Goal: Browse casually: Explore the website without a specific task or goal

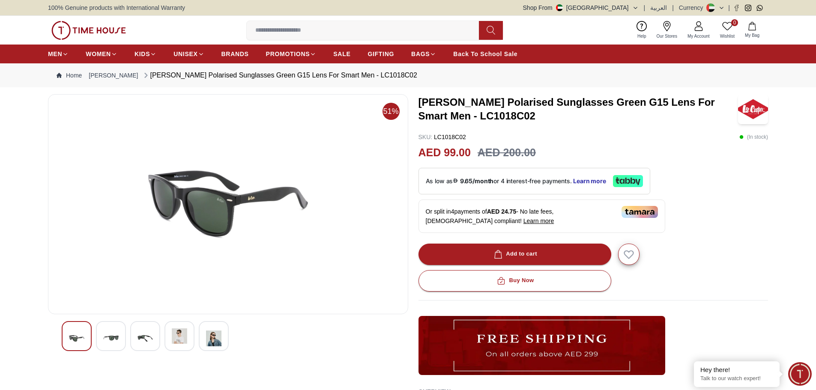
click at [116, 335] on img at bounding box center [110, 338] width 15 height 20
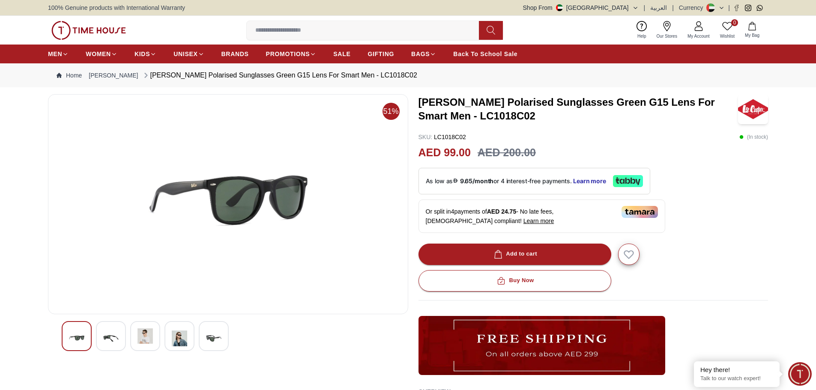
click at [146, 335] on img at bounding box center [144, 335] width 15 height 15
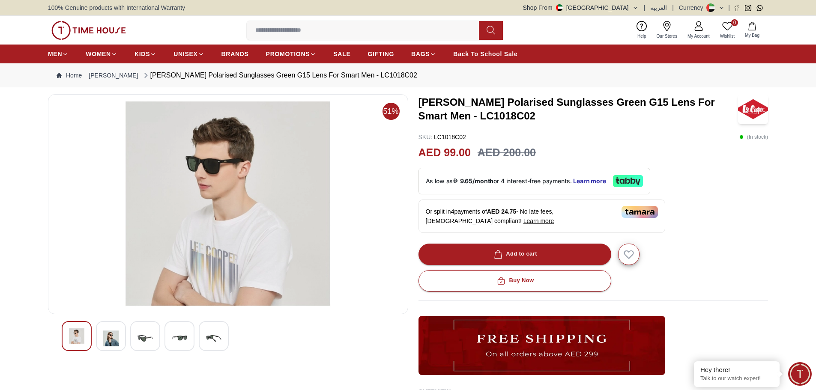
click at [185, 335] on img at bounding box center [179, 338] width 15 height 20
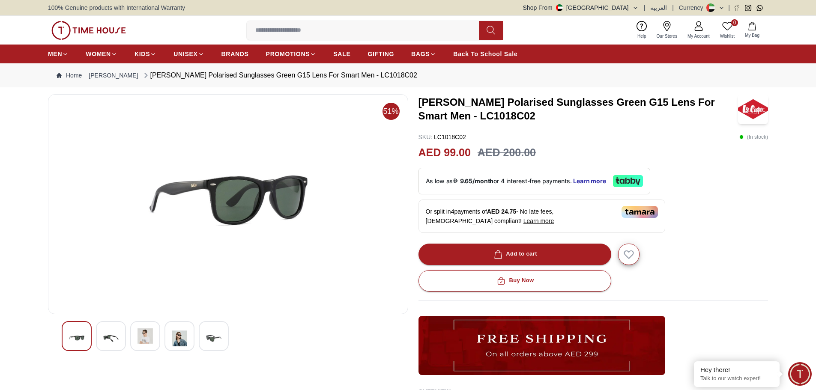
click at [225, 332] on div at bounding box center [214, 336] width 30 height 30
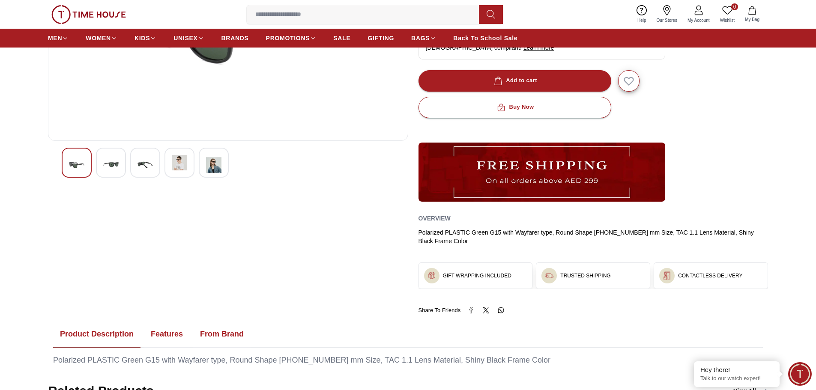
scroll to position [171, 0]
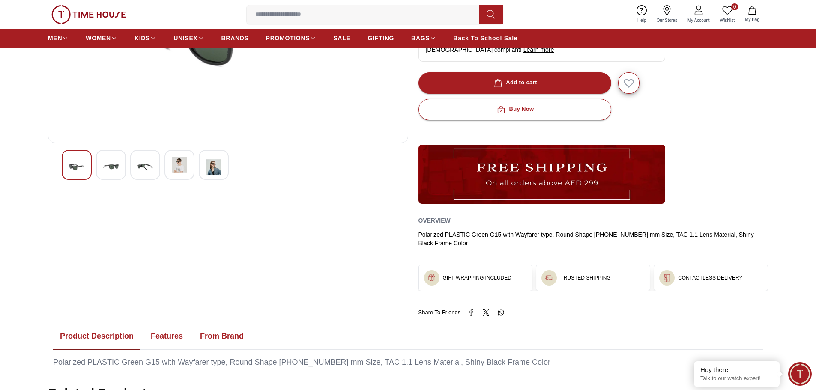
click at [214, 167] on img at bounding box center [213, 167] width 15 height 20
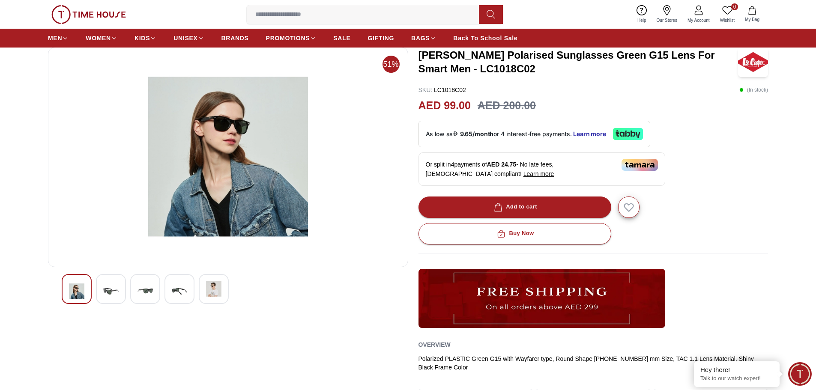
scroll to position [43, 0]
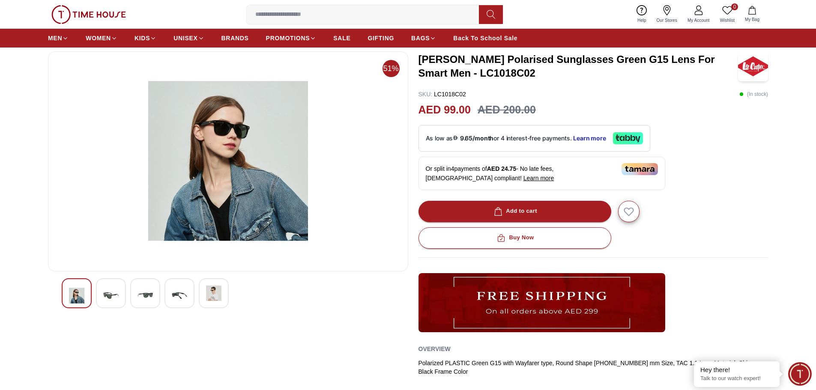
click at [232, 134] on img at bounding box center [228, 162] width 346 height 206
click at [122, 284] on div at bounding box center [111, 293] width 30 height 30
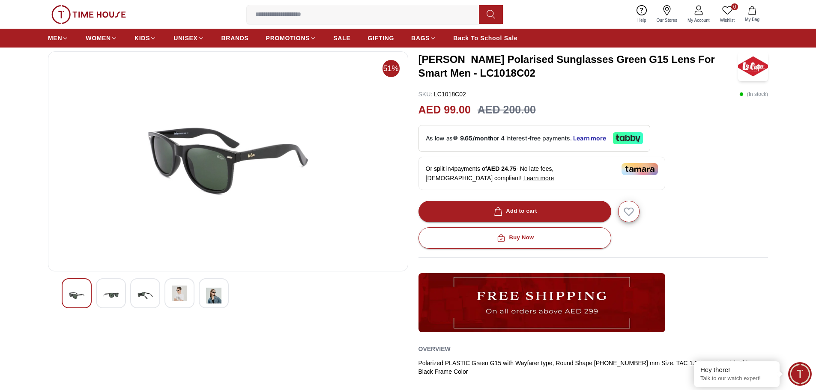
click at [159, 285] on div at bounding box center [145, 293] width 30 height 30
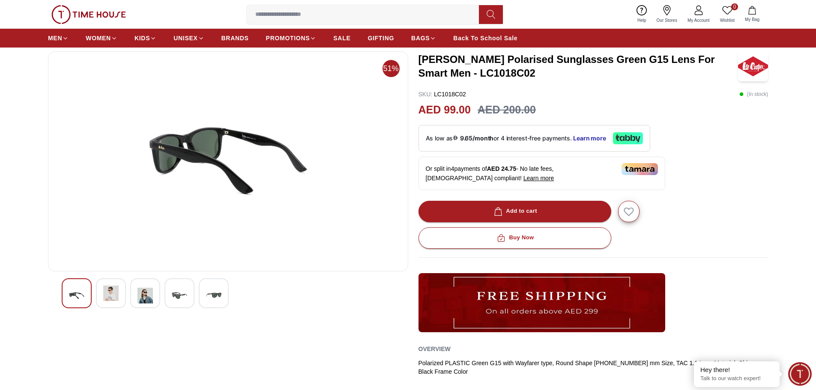
click at [170, 287] on div at bounding box center [179, 293] width 30 height 30
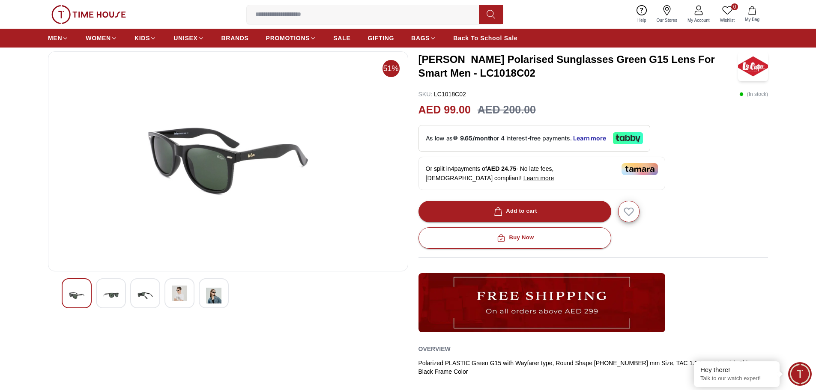
click at [143, 286] on img at bounding box center [144, 296] width 15 height 20
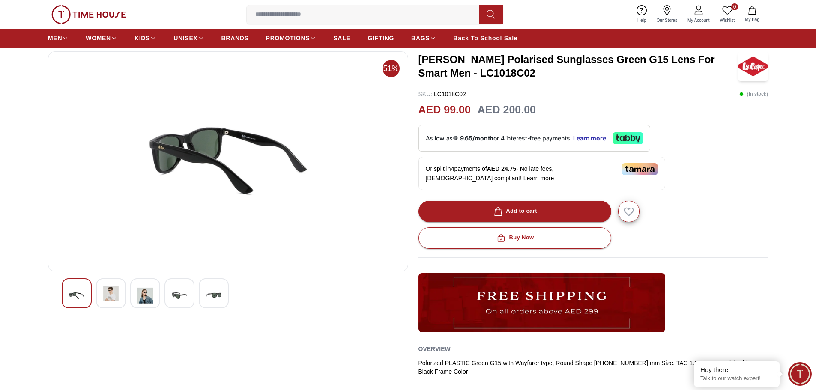
click at [184, 295] on img at bounding box center [179, 296] width 15 height 20
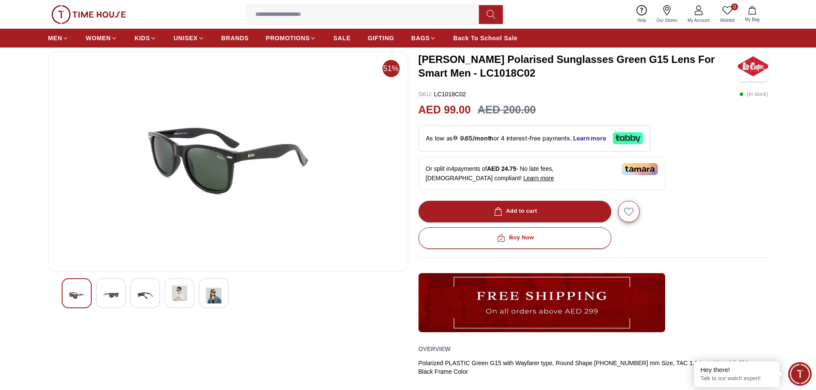
click at [211, 293] on img at bounding box center [213, 296] width 15 height 20
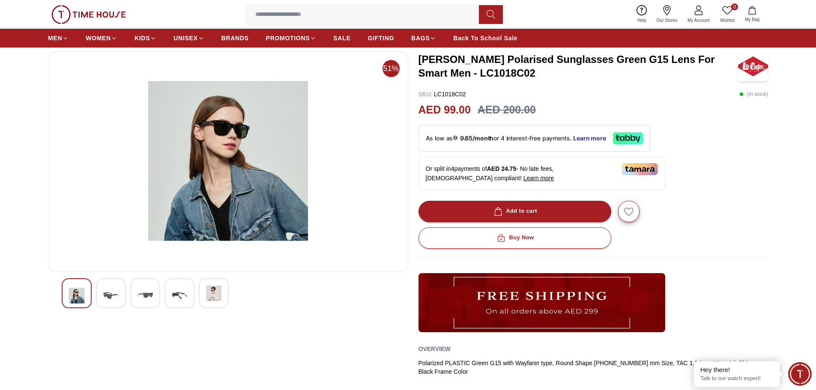
click at [179, 293] on img at bounding box center [179, 296] width 15 height 20
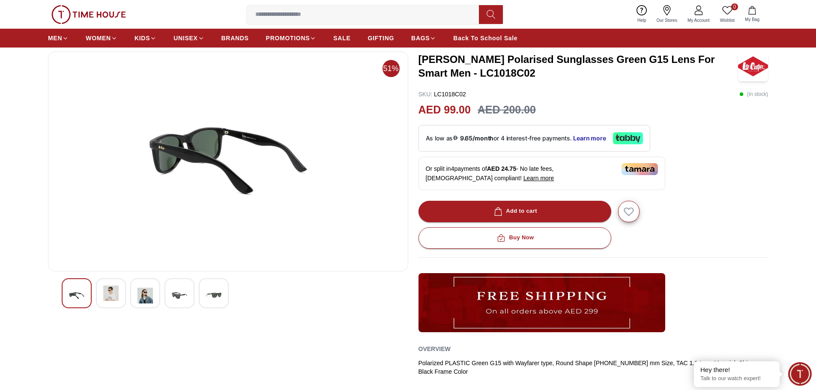
click at [218, 292] on img at bounding box center [213, 296] width 15 height 20
